Goal: Task Accomplishment & Management: Manage account settings

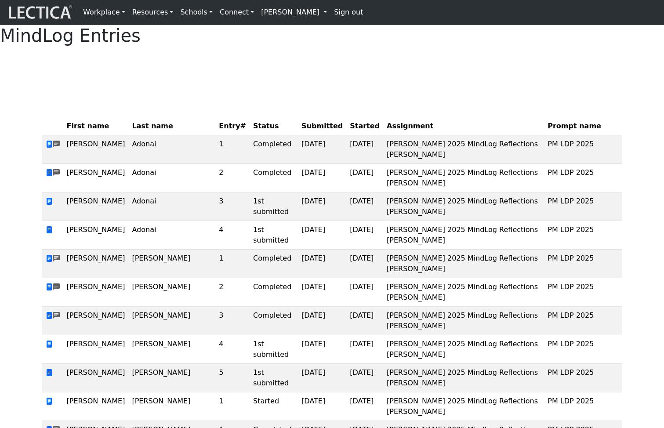
click at [282, 12] on link "[PERSON_NAME]" at bounding box center [293, 13] width 73 height 18
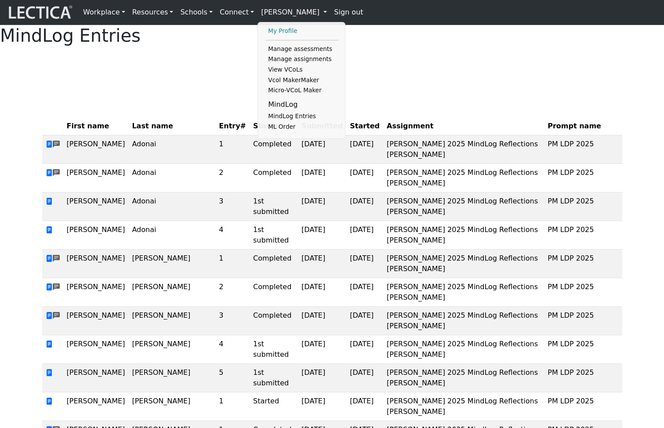
click at [275, 34] on link "My Profile" at bounding box center [302, 31] width 72 height 11
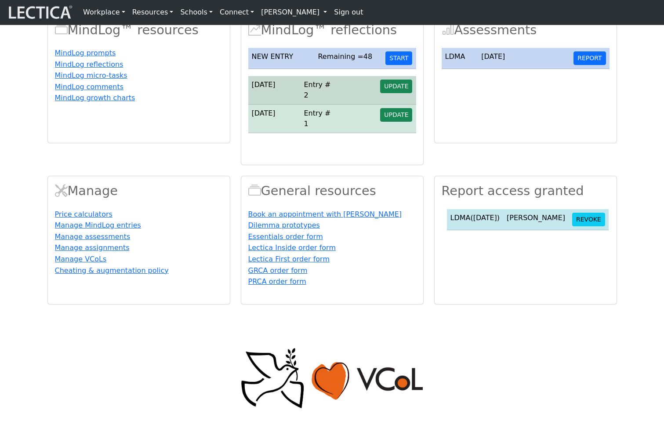
scroll to position [187, 0]
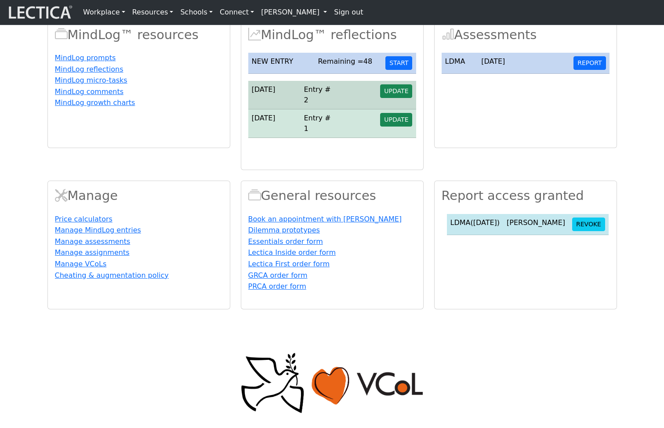
click at [335, 40] on div "Account Edit your personal information Change password Request report viewing p…" at bounding box center [332, 89] width 580 height 439
click at [290, 9] on link "[PERSON_NAME]" at bounding box center [293, 13] width 73 height 18
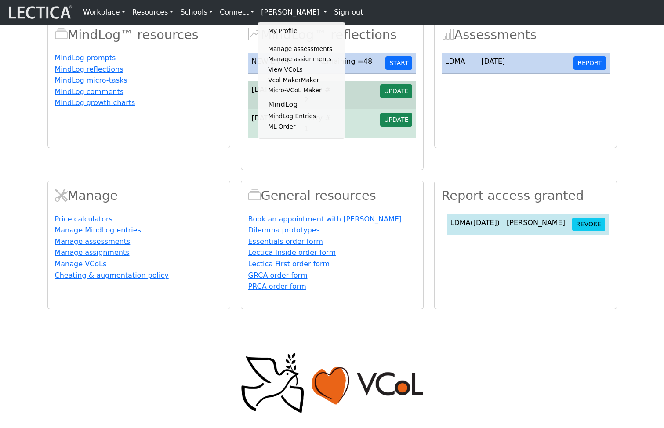
click at [386, 42] on div "Account Edit your personal information Change password Request report viewing p…" at bounding box center [332, 89] width 580 height 439
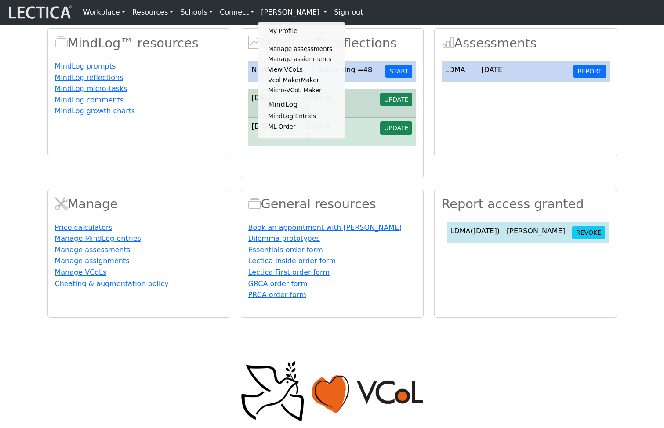
scroll to position [187, 0]
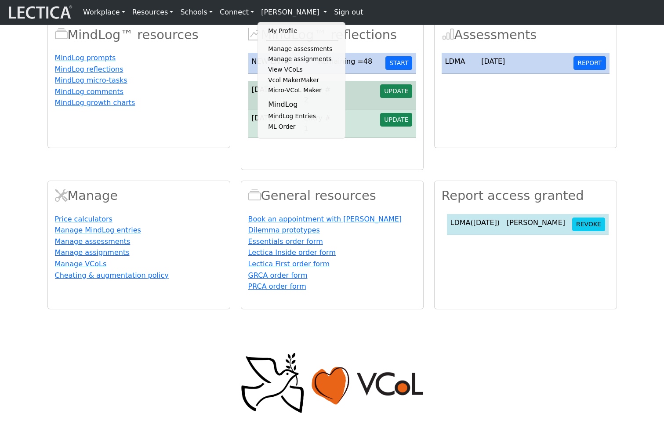
click at [429, 40] on div "Account Edit your personal information Change password Request report viewing p…" at bounding box center [332, 89] width 580 height 439
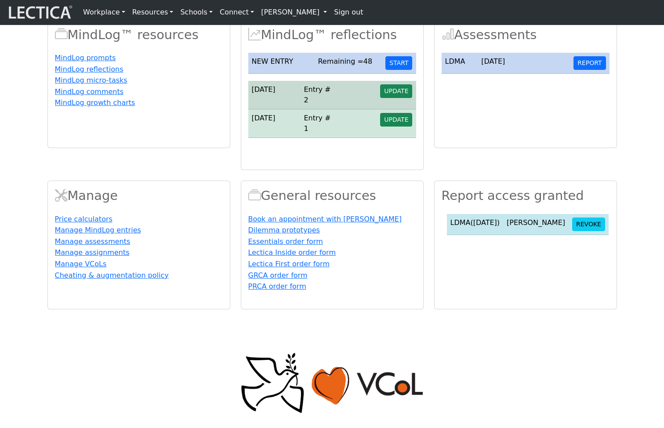
click at [429, 40] on div "Account Edit your personal information Change password Request report viewing p…" at bounding box center [332, 89] width 580 height 439
